Goal: Task Accomplishment & Management: Manage account settings

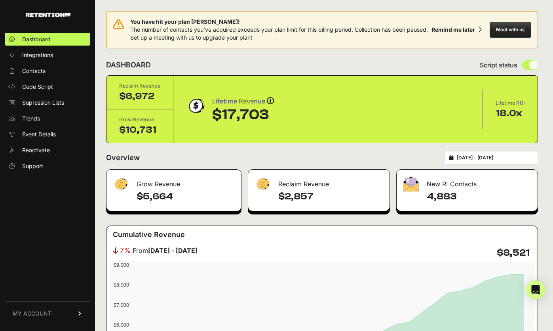
click at [33, 315] on span "MY ACCOUNT" at bounding box center [32, 313] width 39 height 8
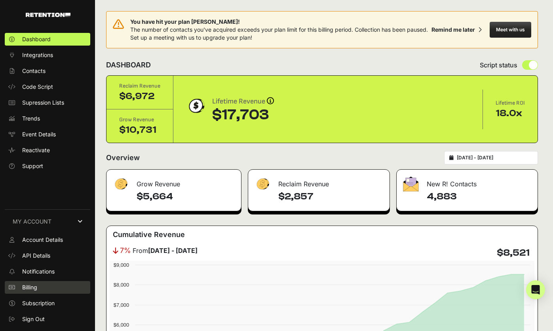
click at [37, 286] on span "Billing" at bounding box center [29, 287] width 15 height 8
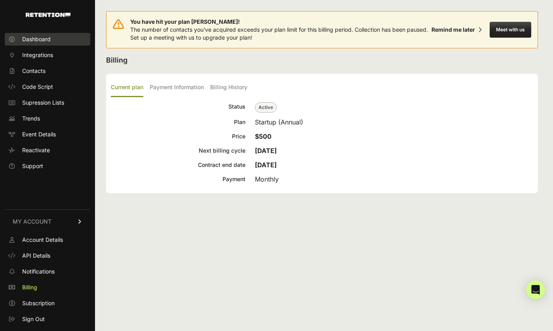
click at [48, 34] on link "Dashboard" at bounding box center [48, 39] width 86 height 13
